Goal: Task Accomplishment & Management: Manage account settings

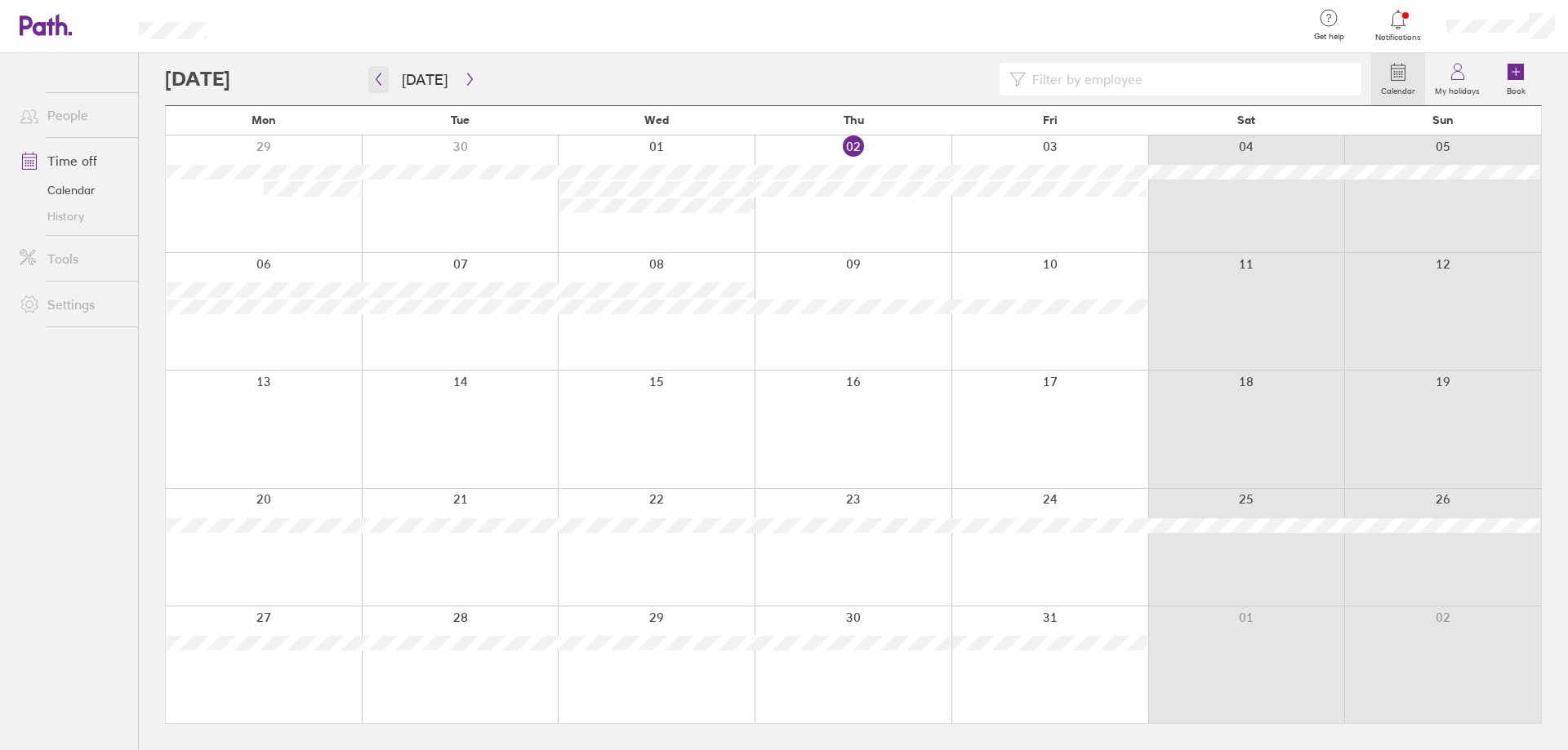
click at [386, 79] on button "button" at bounding box center [379, 80] width 21 height 27
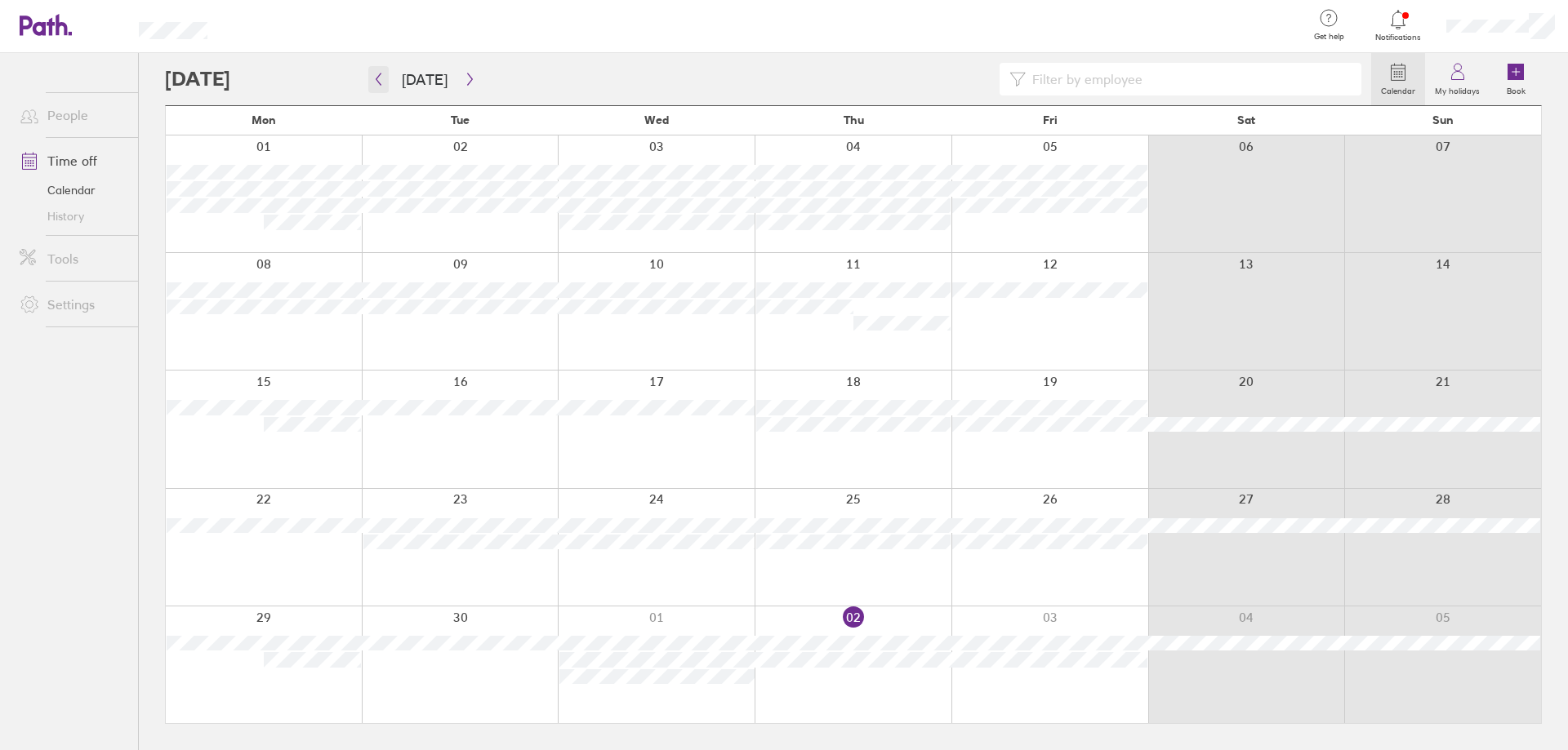
click at [377, 74] on icon "button" at bounding box center [378, 80] width 12 height 13
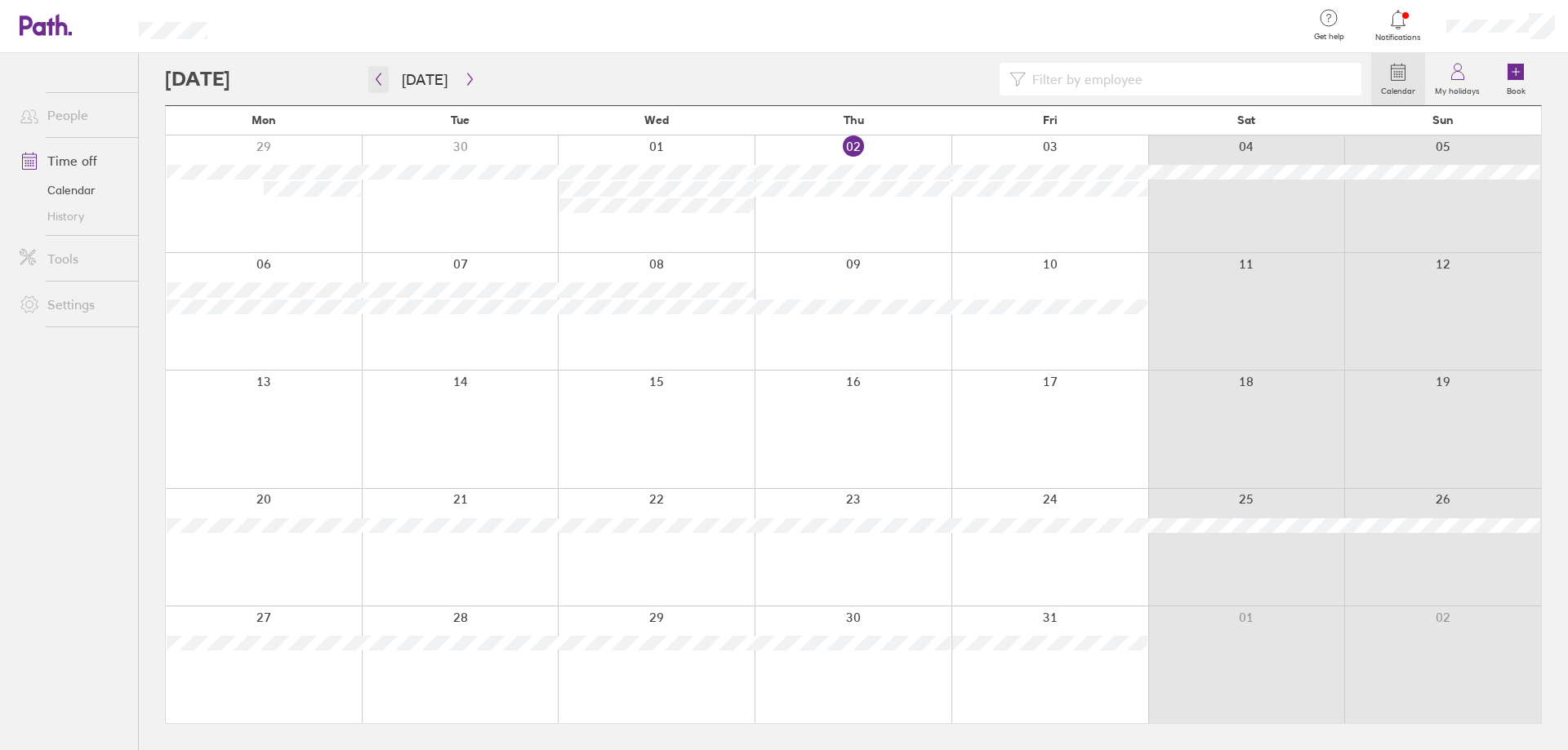
click at [380, 74] on icon "button" at bounding box center [378, 80] width 12 height 13
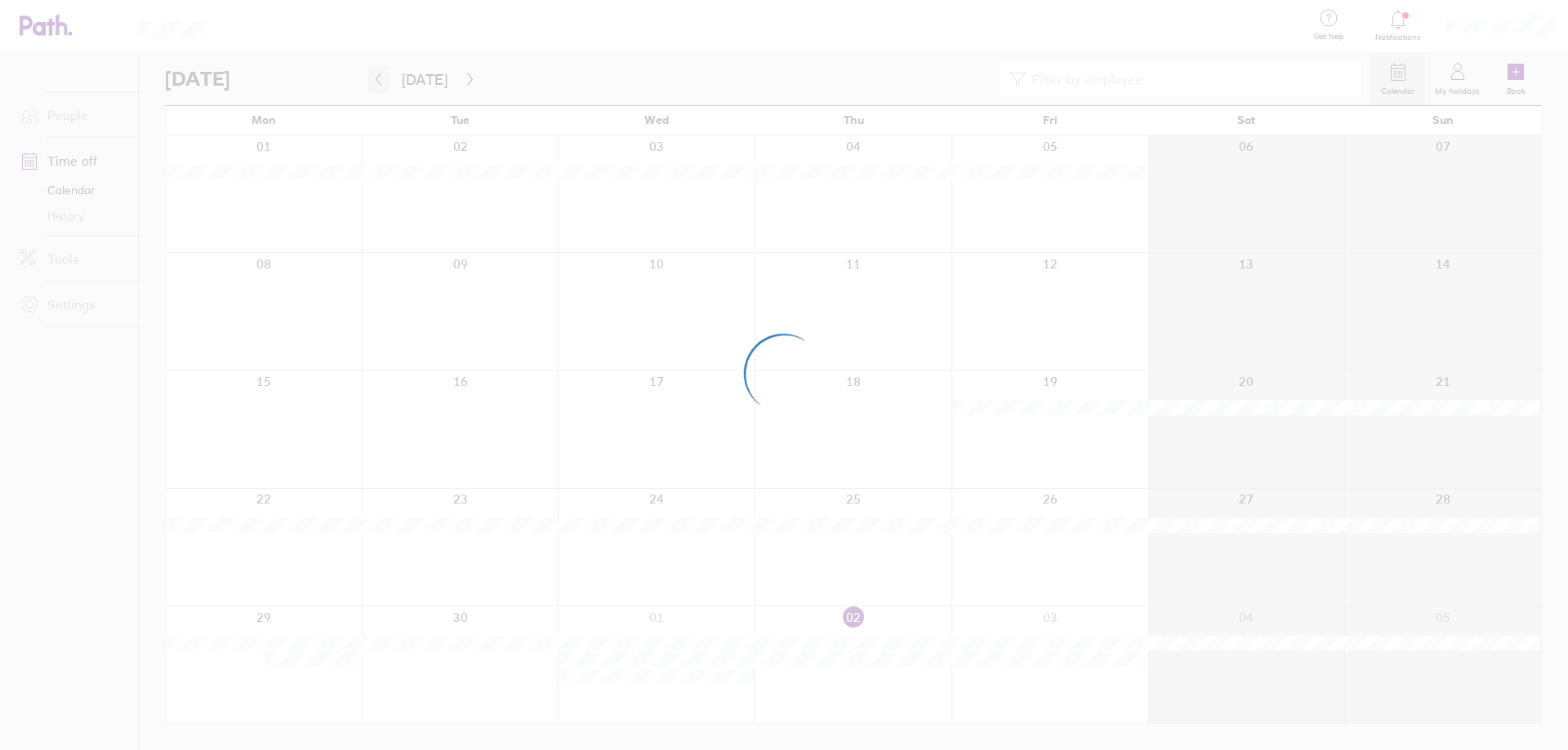
click at [380, 74] on div at bounding box center [784, 375] width 1568 height 750
click at [380, 83] on div at bounding box center [784, 375] width 1568 height 750
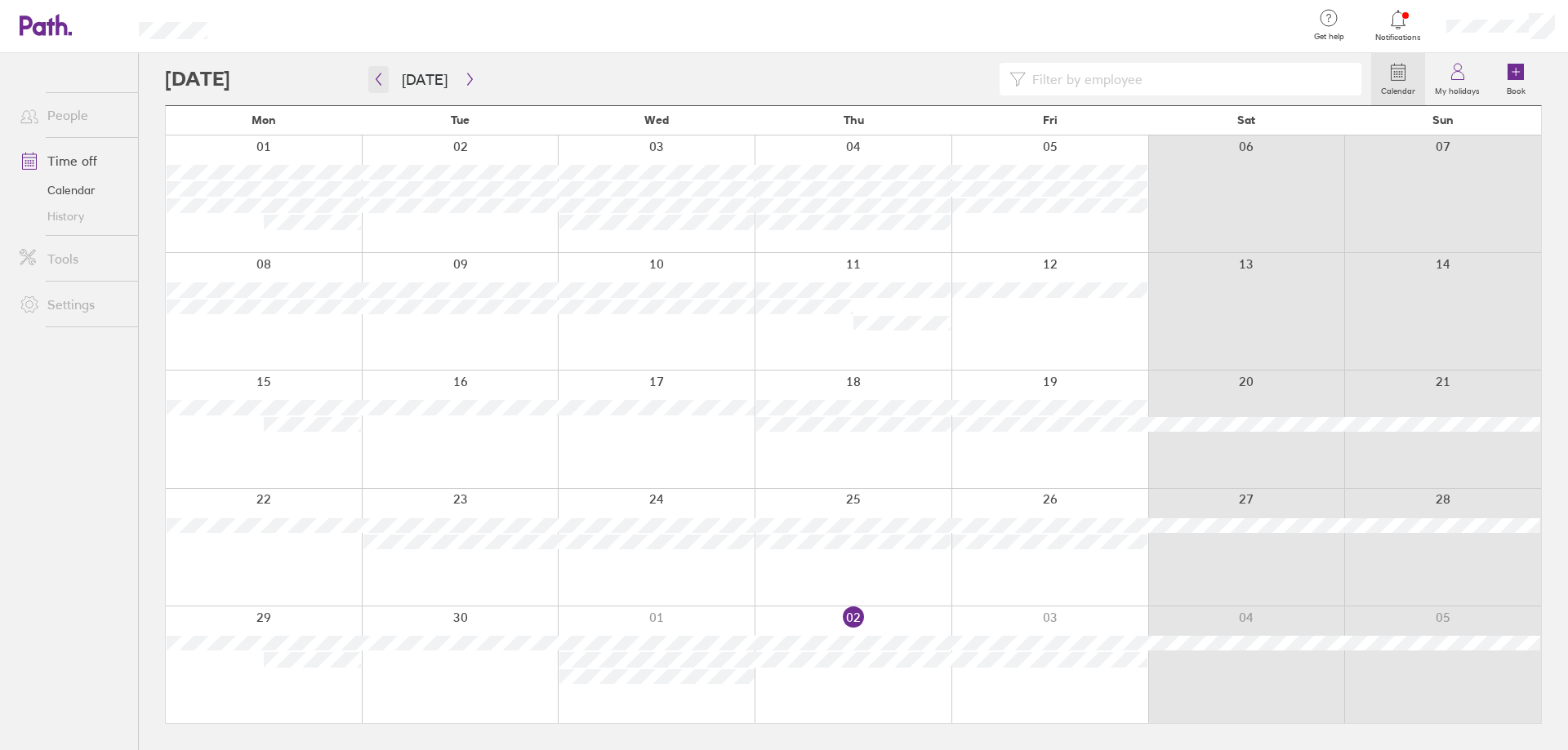
click at [374, 79] on icon "button" at bounding box center [378, 80] width 12 height 13
